Goal: Navigation & Orientation: Find specific page/section

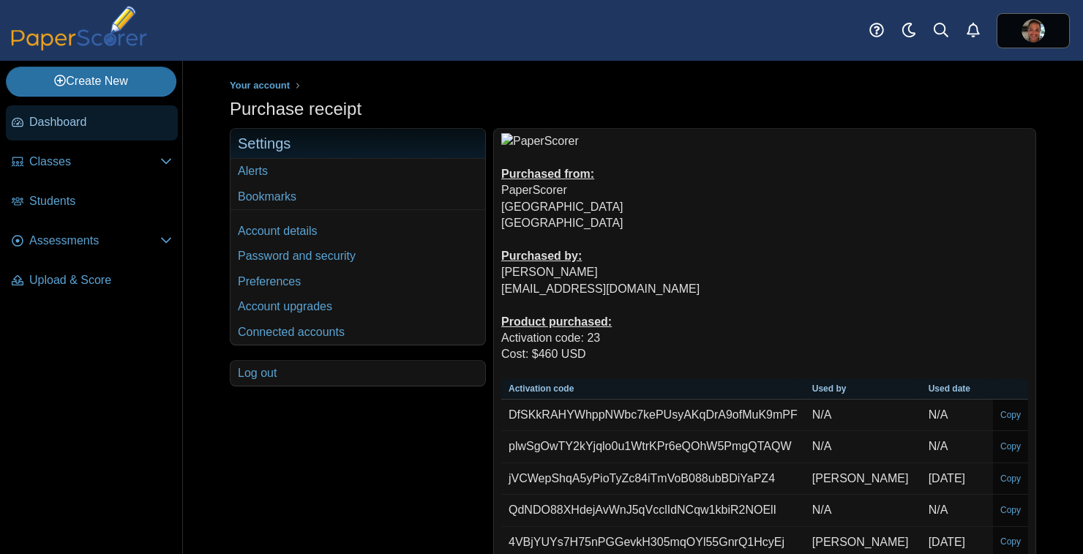
click at [66, 118] on span "Dashboard" at bounding box center [100, 122] width 143 height 16
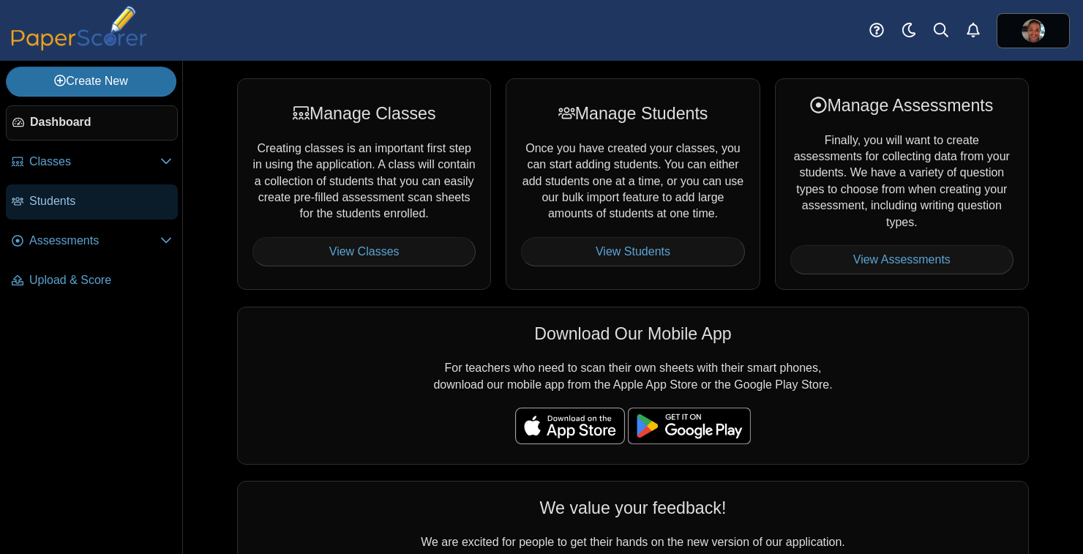
click at [92, 201] on span "Students" at bounding box center [100, 201] width 143 height 16
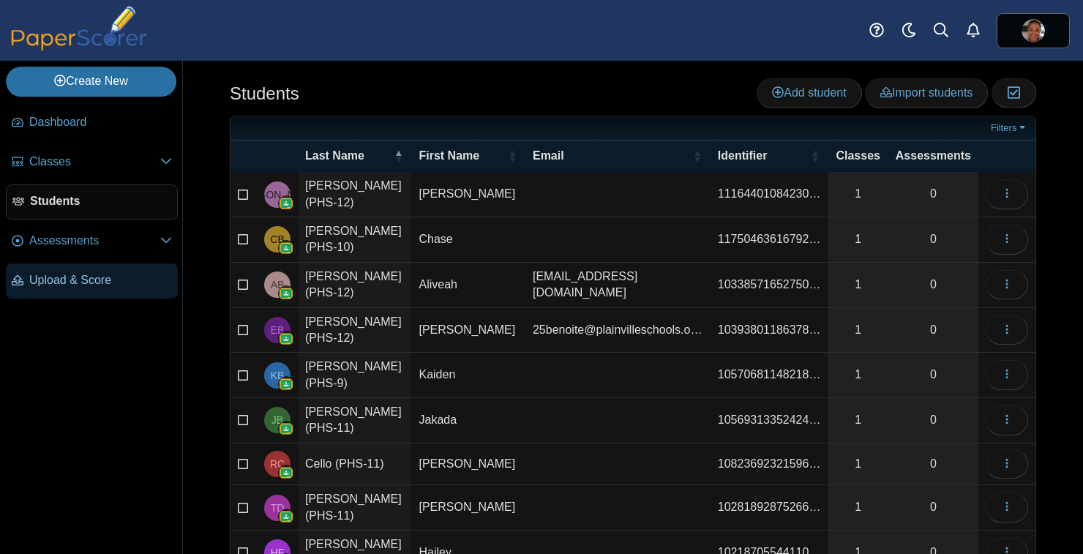
click at [116, 277] on span "Upload & Score" at bounding box center [100, 280] width 143 height 16
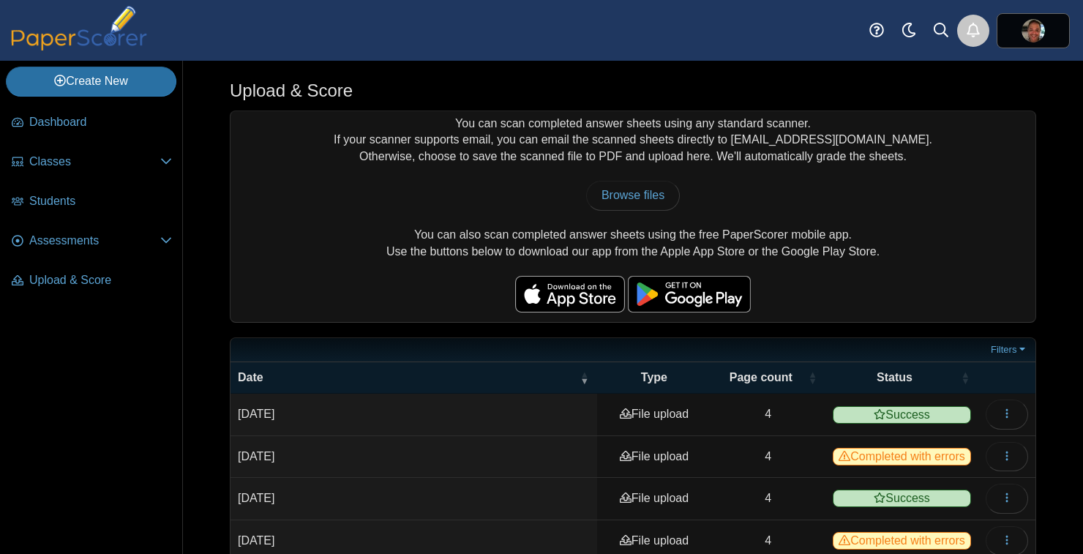
click at [974, 37] on use "Alerts" at bounding box center [973, 30] width 13 height 15
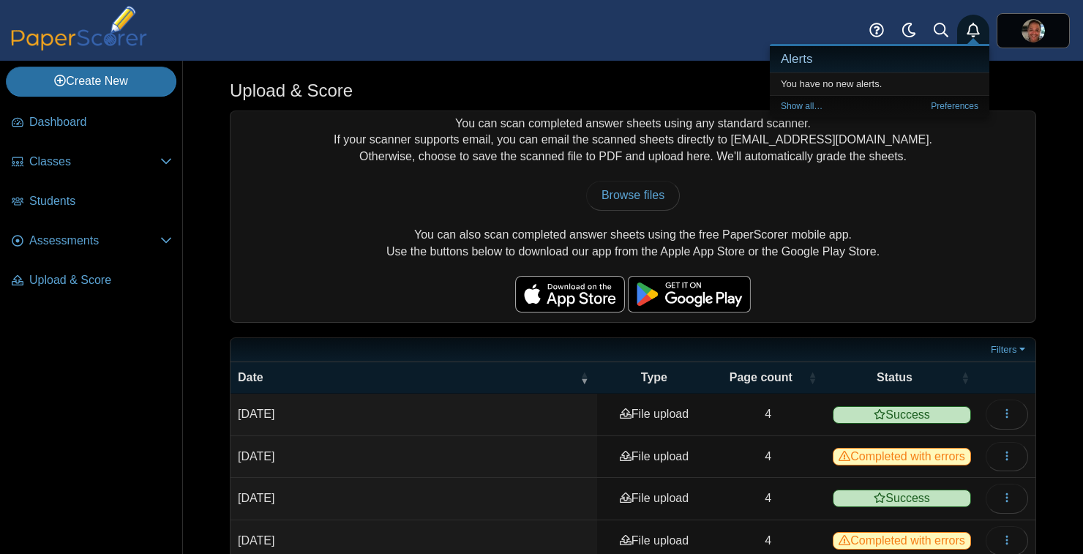
click at [974, 37] on use "Alerts" at bounding box center [973, 30] width 13 height 15
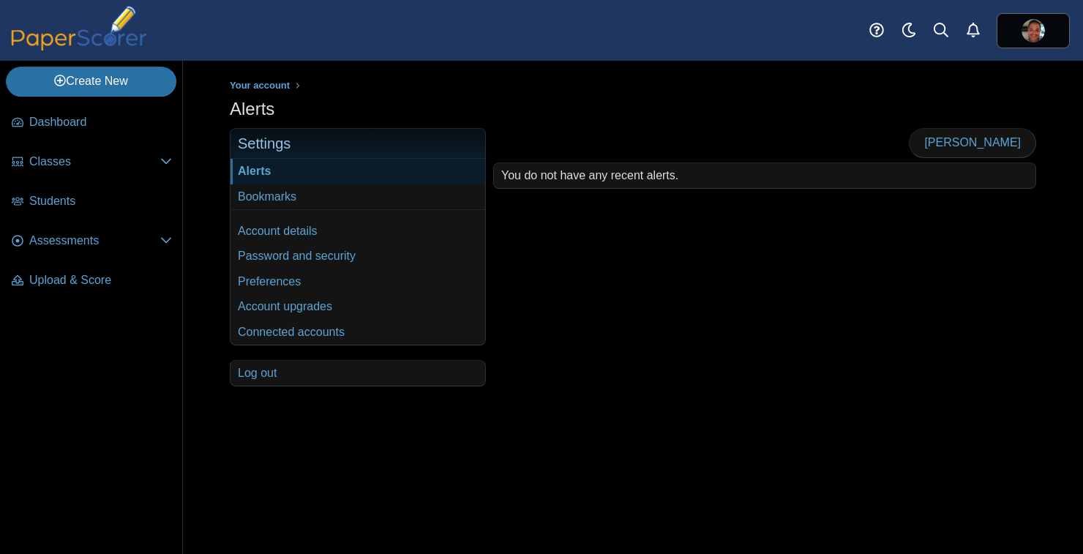
click at [127, 49] on img at bounding box center [79, 28] width 146 height 45
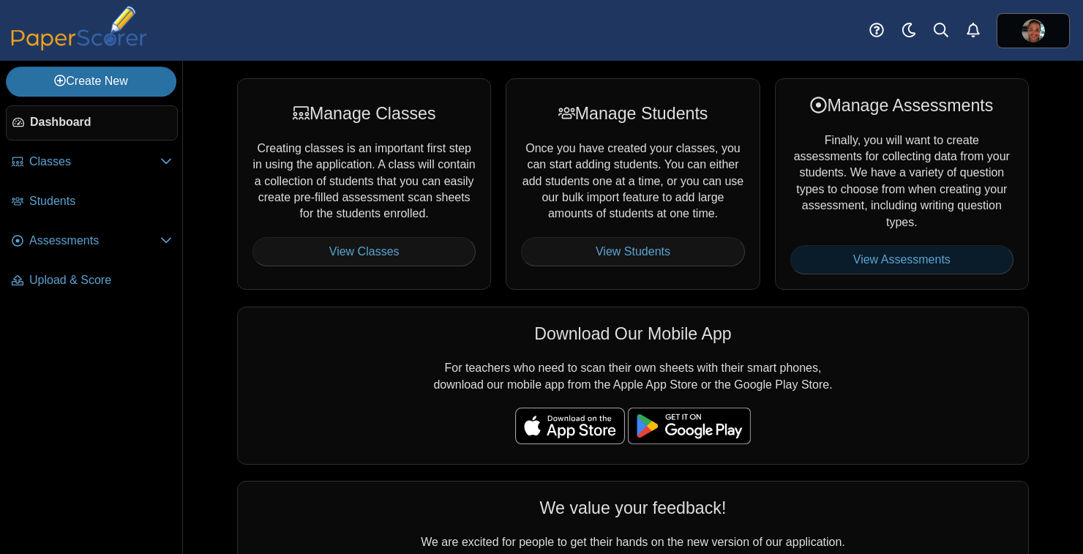
click at [812, 258] on link "View Assessments" at bounding box center [902, 259] width 223 height 29
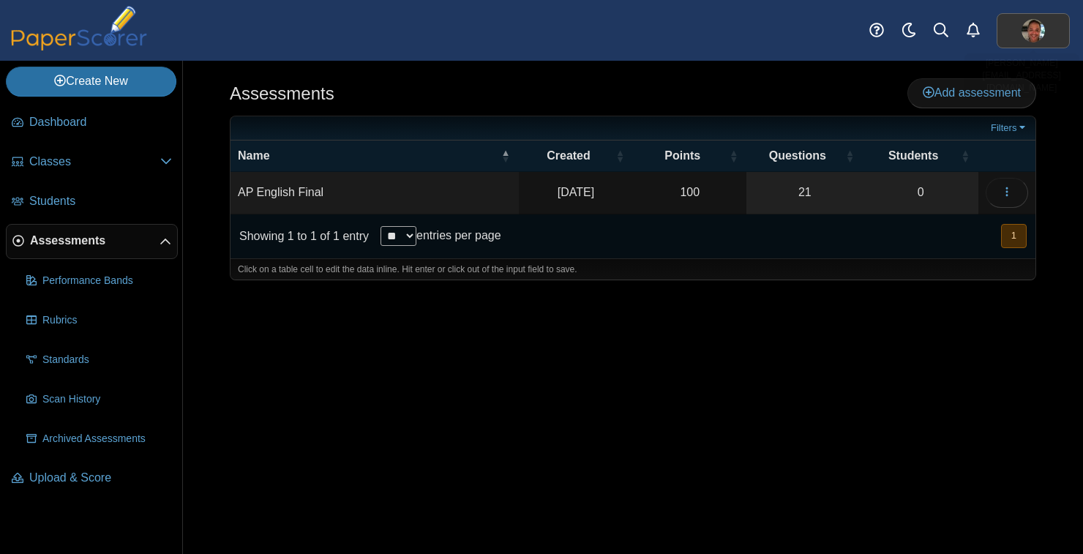
click at [1024, 43] on link at bounding box center [1033, 30] width 73 height 35
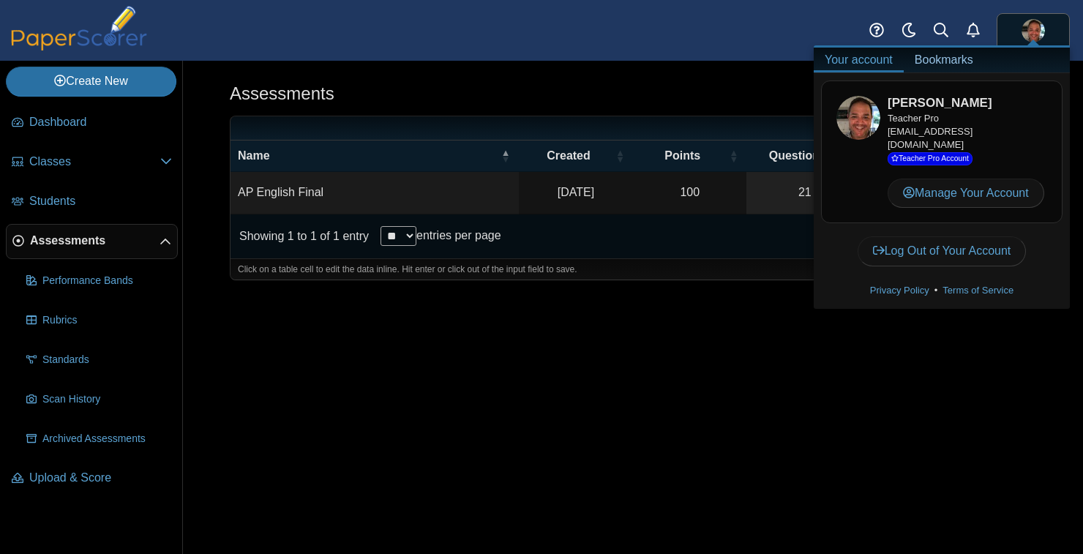
click at [962, 63] on link "Bookmarks" at bounding box center [944, 60] width 81 height 25
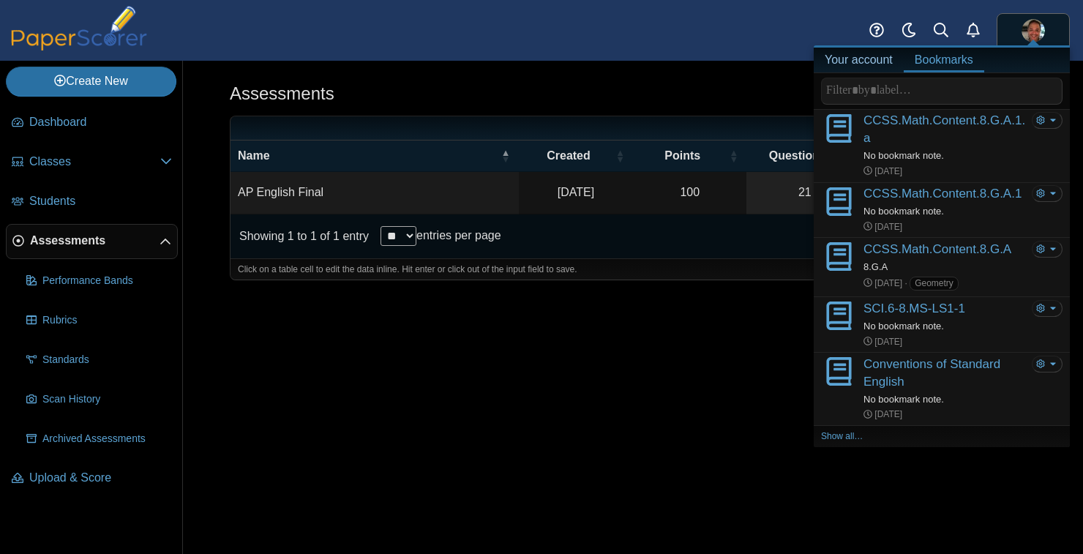
click at [949, 62] on link "Bookmarks" at bounding box center [944, 60] width 81 height 25
click at [883, 56] on link "Your account" at bounding box center [859, 60] width 90 height 25
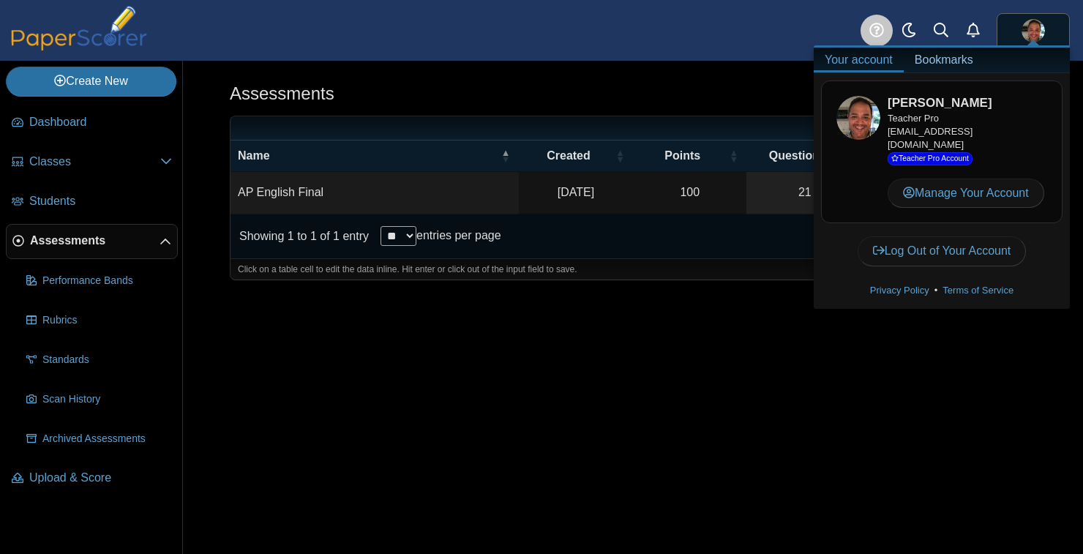
click at [884, 20] on link at bounding box center [877, 31] width 32 height 32
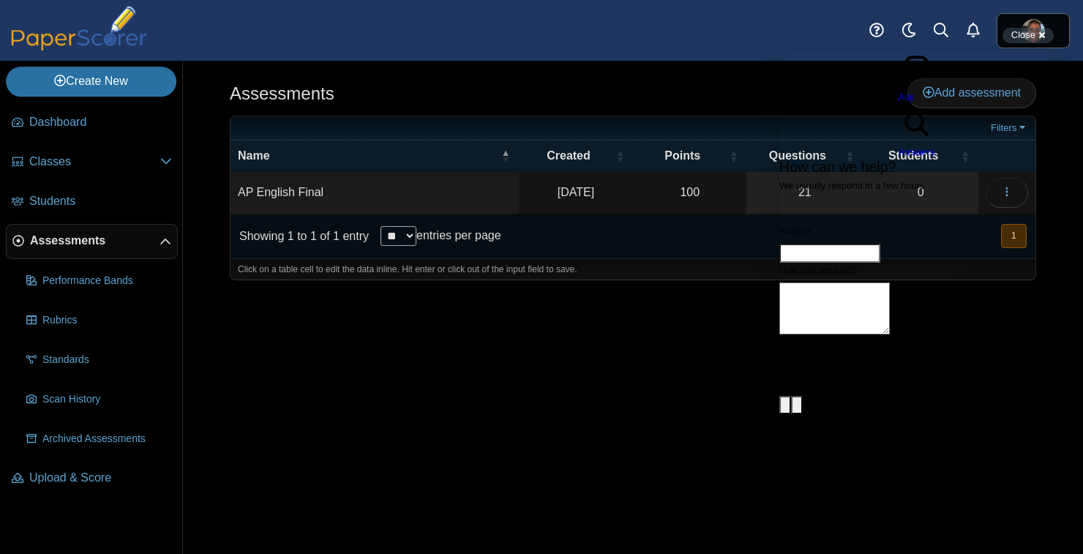
click at [899, 99] on span "Go back" at bounding box center [899, 104] width 0 height 11
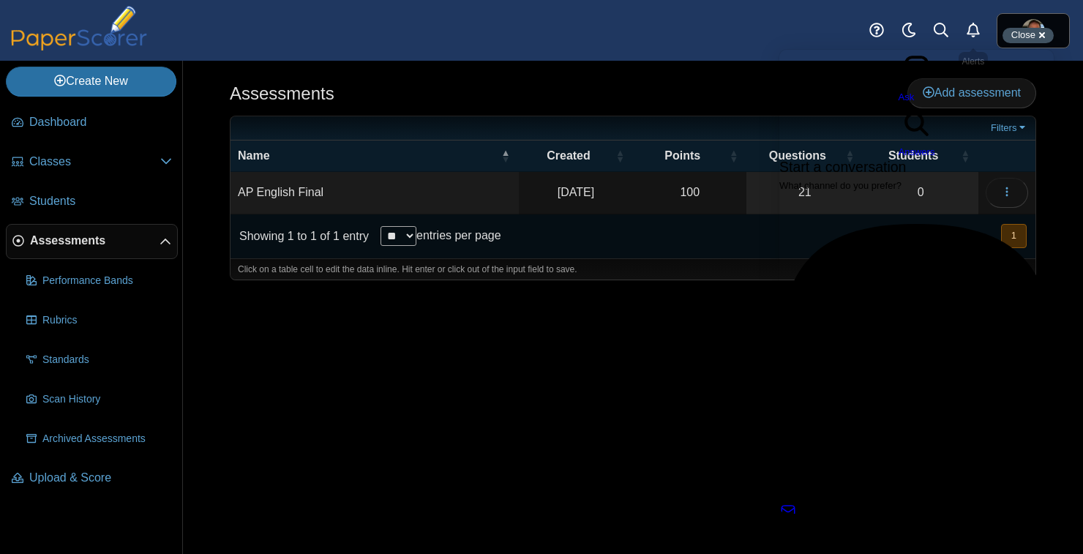
click at [1020, 31] on span "Close" at bounding box center [1024, 34] width 24 height 11
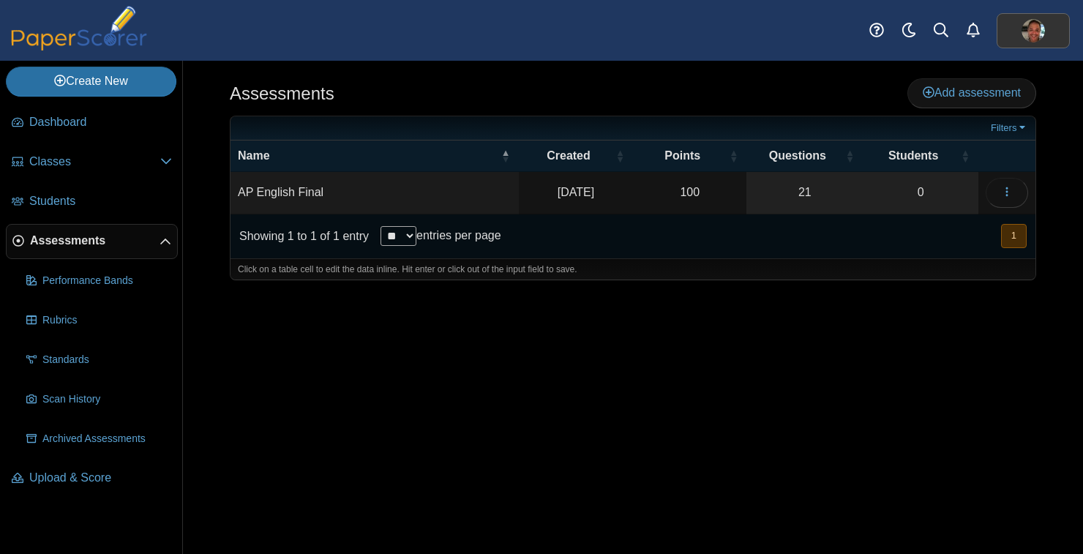
click at [1022, 30] on img at bounding box center [1033, 30] width 23 height 23
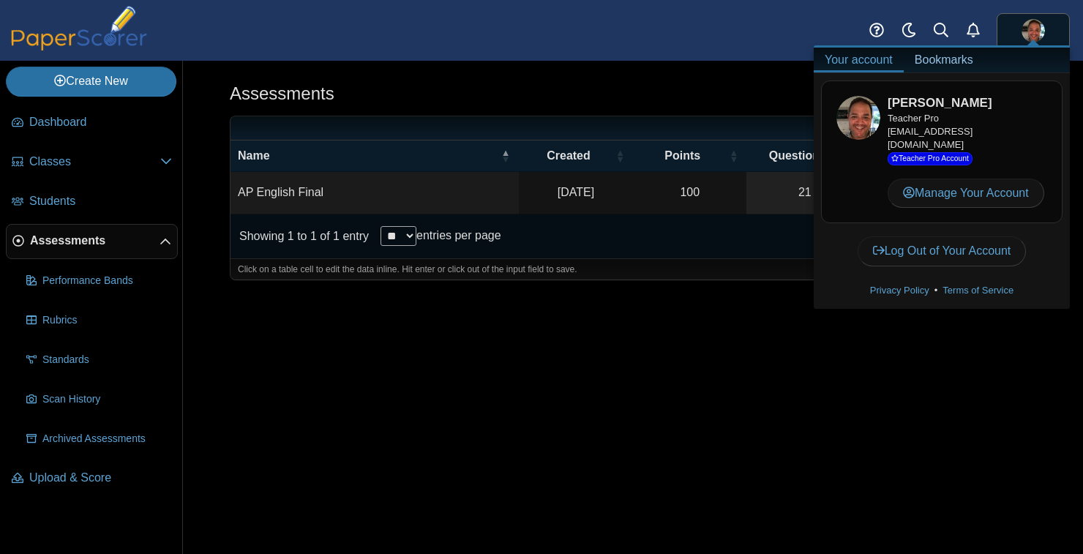
click at [988, 280] on div "Privacy Policy • Terms of Service" at bounding box center [942, 291] width 242 height 22
click at [983, 283] on link "Terms of Service" at bounding box center [978, 290] width 81 height 15
